Goal: Find specific page/section: Find specific page/section

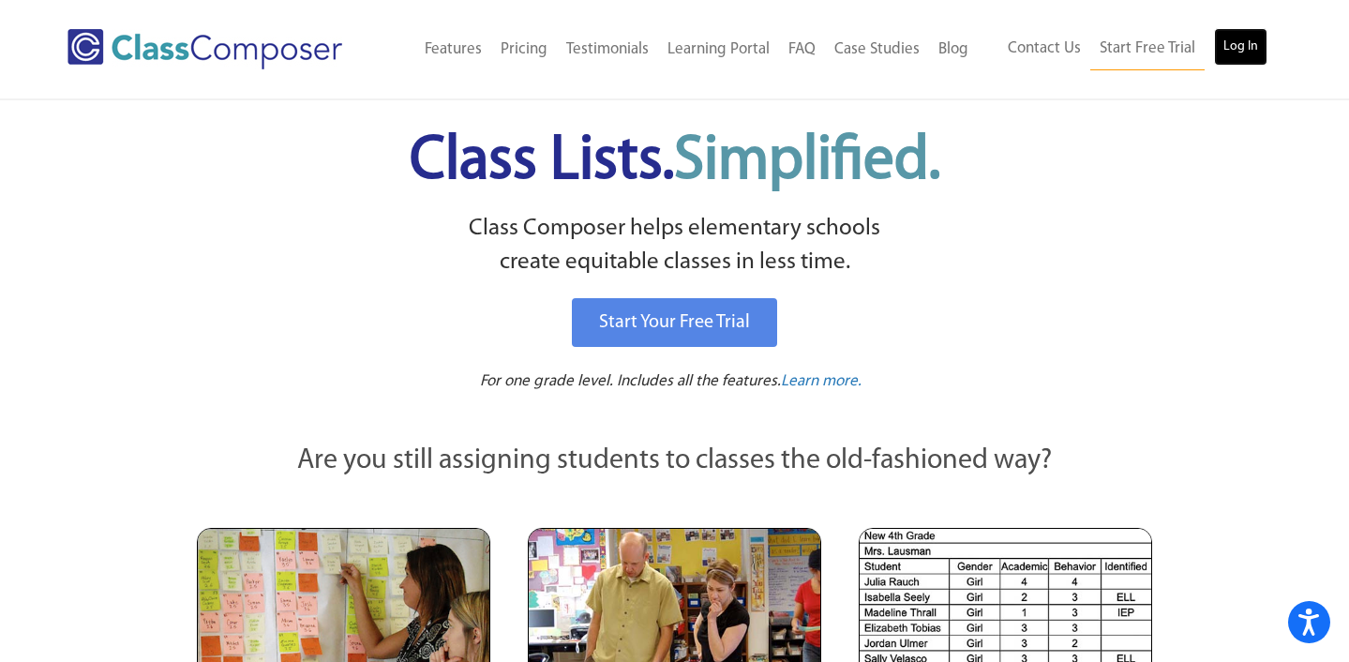
click at [1241, 59] on link "Log In" at bounding box center [1240, 46] width 53 height 37
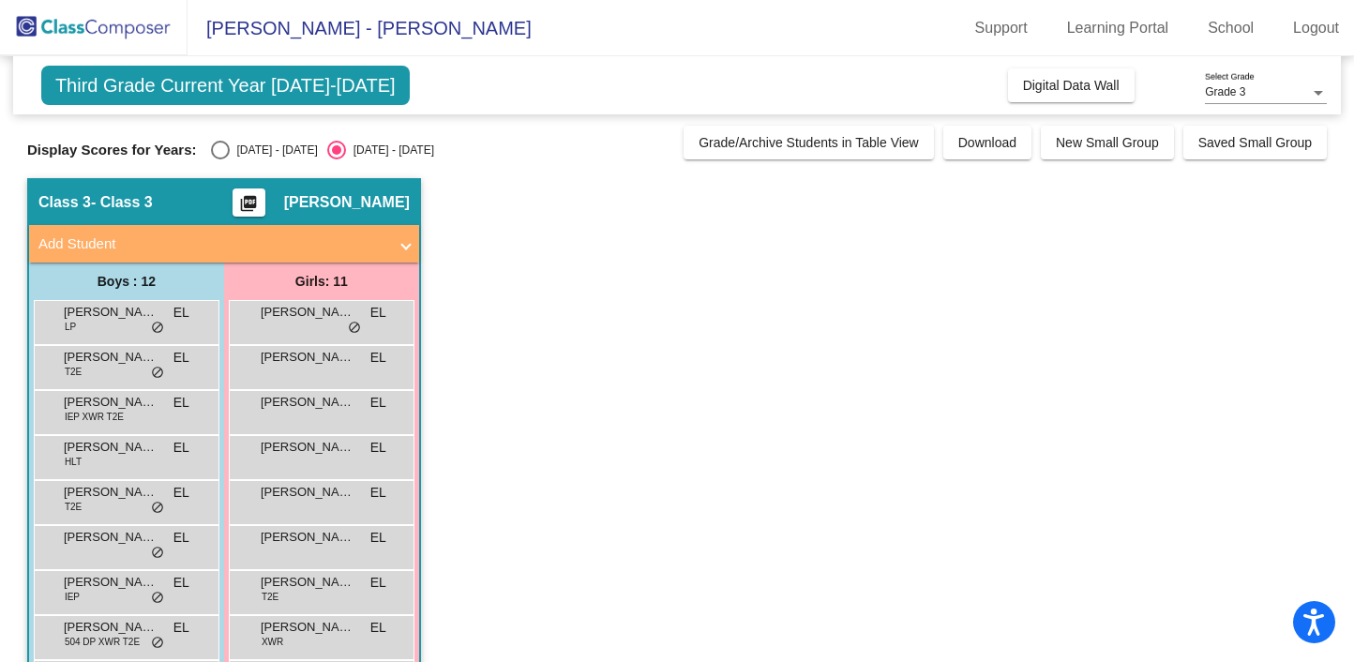
click at [259, 149] on div "[DATE] - [DATE]" at bounding box center [274, 150] width 88 height 17
click at [220, 159] on input "[DATE] - [DATE]" at bounding box center [219, 159] width 1 height 1
radio input "true"
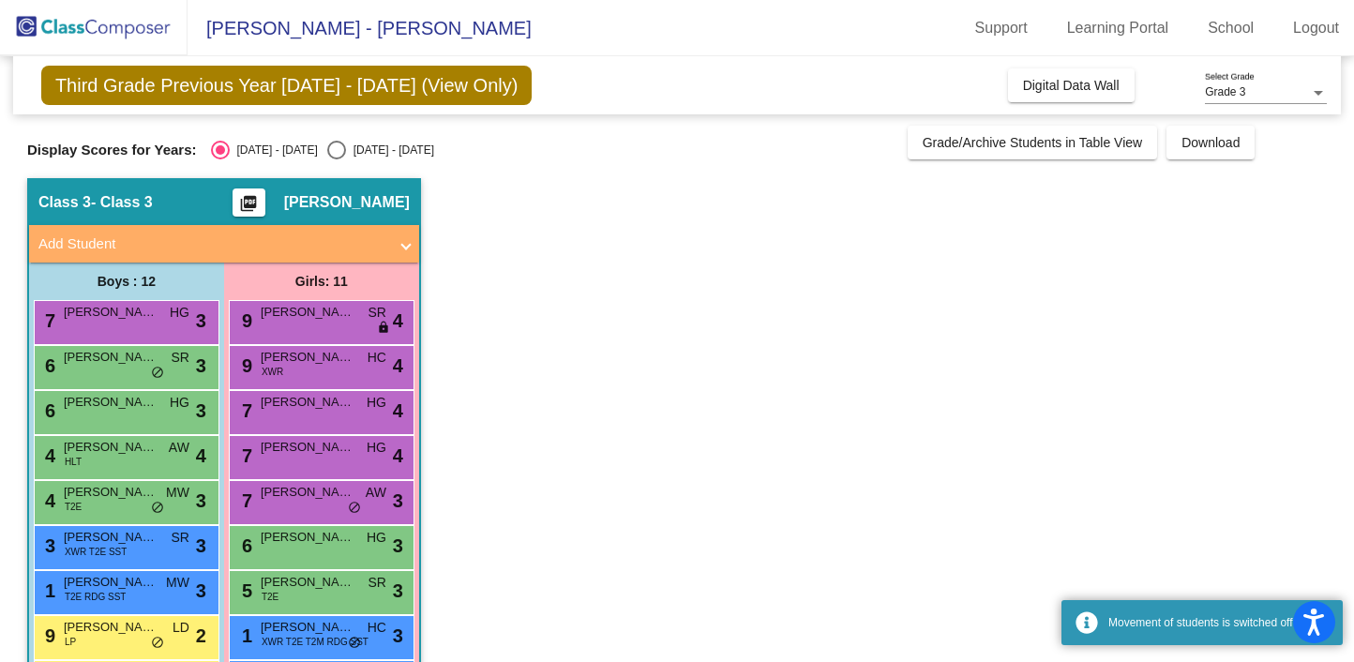
click at [600, 364] on app-classroom "Class 3 - Class 3 picture_as_pdf [PERSON_NAME] Add Student First Name Last Name…" at bounding box center [676, 524] width 1299 height 692
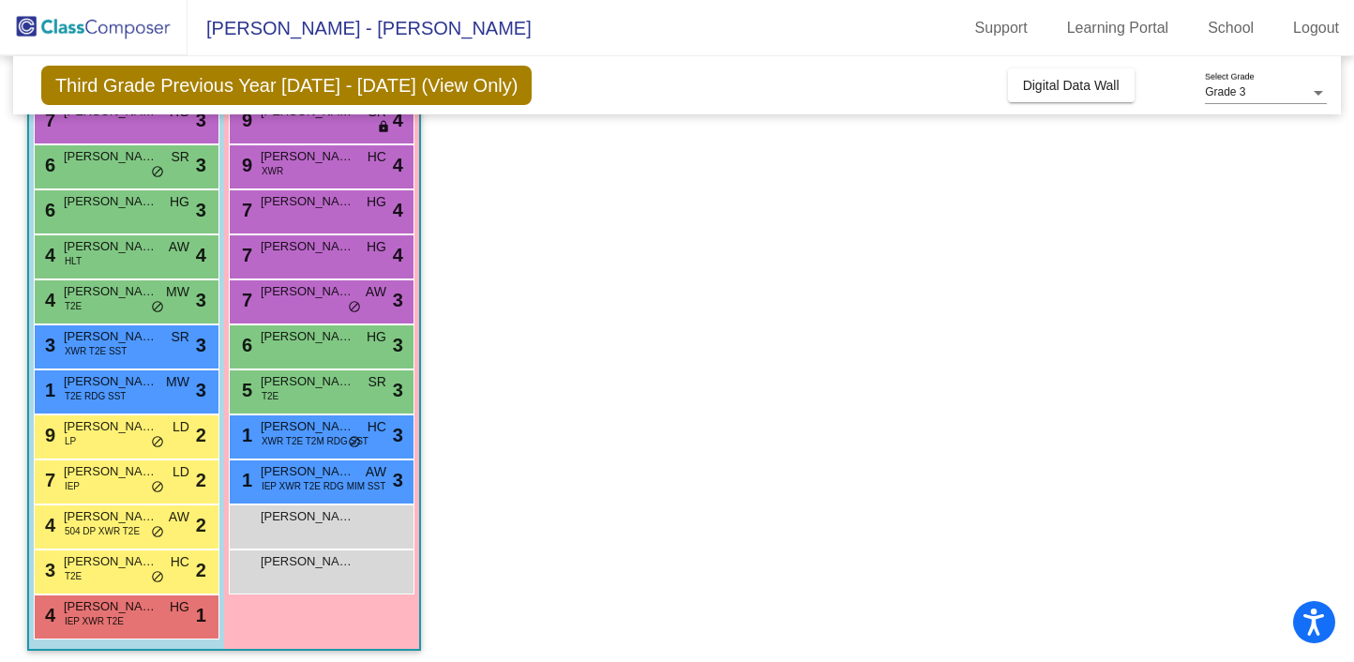
scroll to position [197, 0]
